Goal: Entertainment & Leisure: Consume media (video, audio)

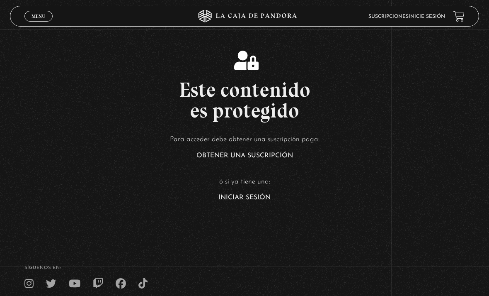
click at [254, 201] on link "Iniciar Sesión" at bounding box center [245, 197] width 52 height 7
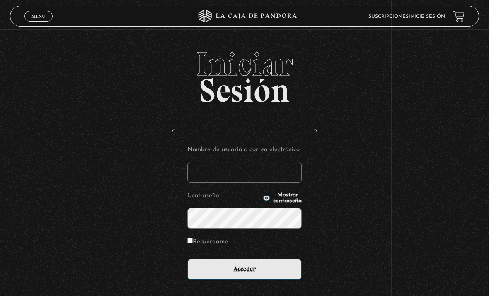
type input "[EMAIL_ADDRESS][DOMAIN_NAME]"
click at [245, 273] on input "Acceder" at bounding box center [244, 269] width 114 height 21
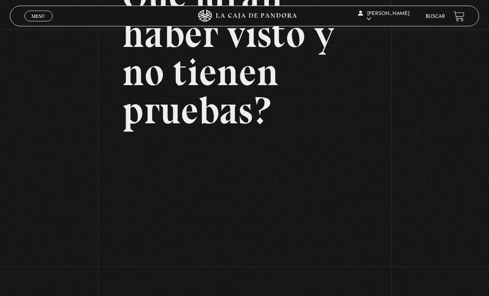
scroll to position [109, 0]
